Goal: Browse casually: Explore the website without a specific task or goal

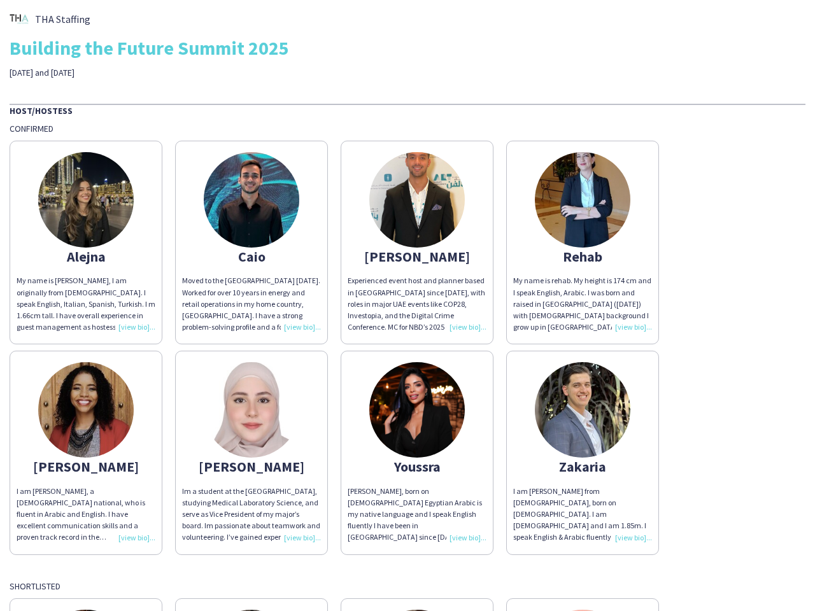
click at [408, 306] on div "Experienced event host and planner based in [GEOGRAPHIC_DATA] since [DATE], wit…" at bounding box center [417, 304] width 139 height 58
click at [86, 243] on img at bounding box center [86, 200] width 96 height 96
click at [252, 243] on img at bounding box center [252, 200] width 96 height 96
click at [417, 243] on img at bounding box center [417, 200] width 96 height 96
click at [583, 243] on img at bounding box center [583, 200] width 96 height 96
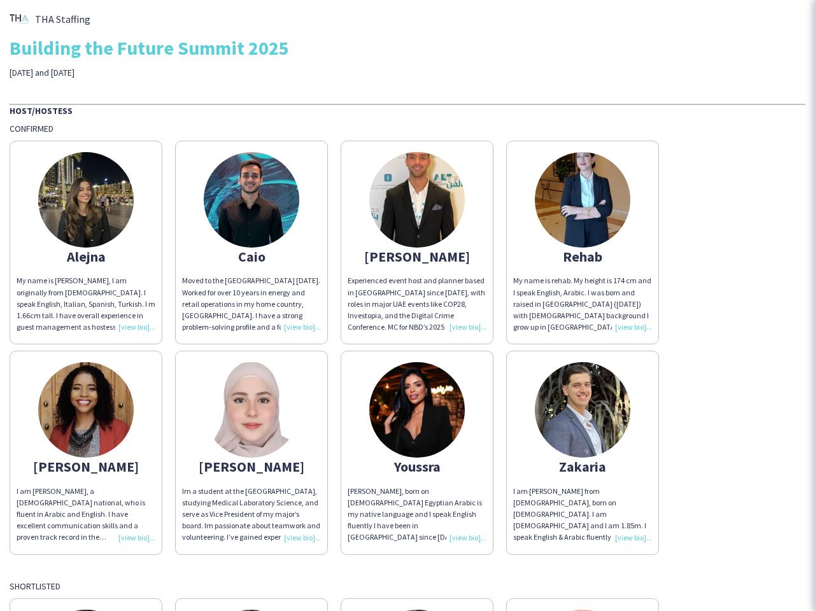
click at [86, 453] on img at bounding box center [86, 410] width 96 height 96
click at [252, 453] on img at bounding box center [252, 410] width 96 height 96
click at [417, 453] on img at bounding box center [417, 410] width 96 height 96
click at [583, 453] on img at bounding box center [583, 410] width 96 height 96
